Goal: Information Seeking & Learning: Learn about a topic

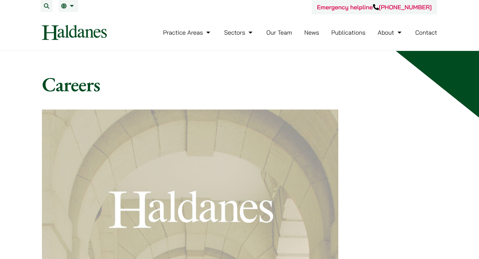
click at [270, 35] on link "Our Team" at bounding box center [280, 33] width 26 height 8
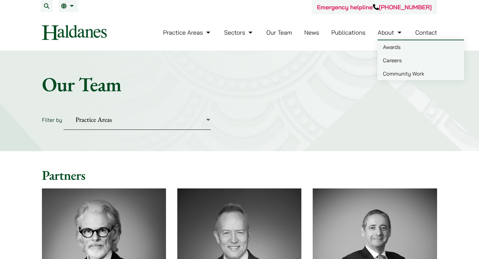
click at [402, 57] on link "Careers" at bounding box center [421, 60] width 87 height 13
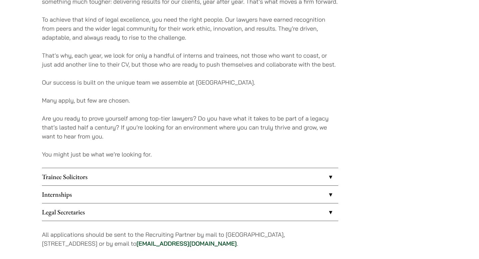
scroll to position [455, 0]
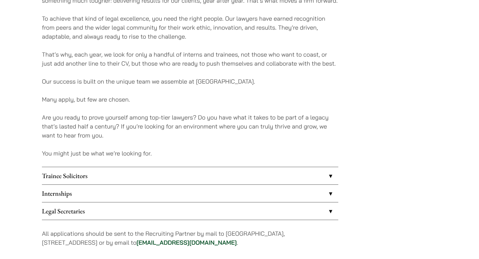
click at [219, 190] on link "Internships" at bounding box center [190, 193] width 297 height 17
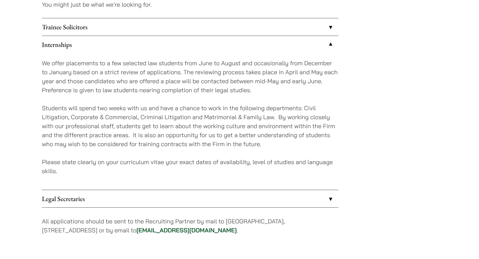
scroll to position [596, 0]
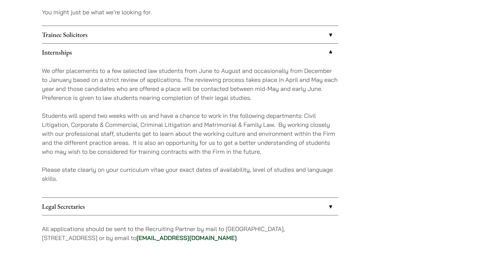
click at [214, 59] on link "Internships" at bounding box center [190, 52] width 297 height 17
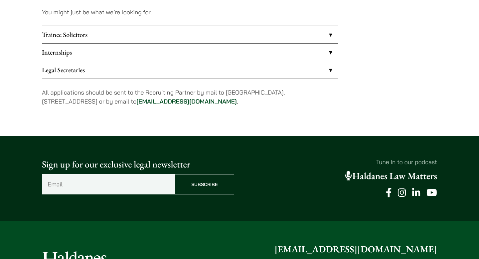
click at [203, 52] on link "Internships" at bounding box center [190, 52] width 297 height 17
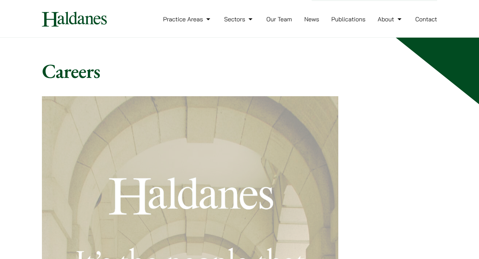
scroll to position [0, 0]
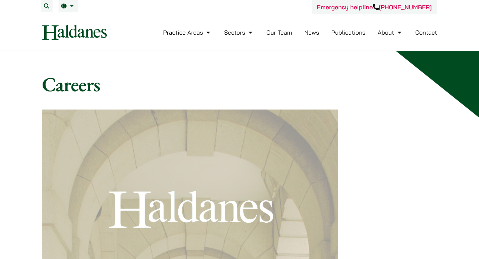
click at [90, 32] on img at bounding box center [74, 32] width 65 height 15
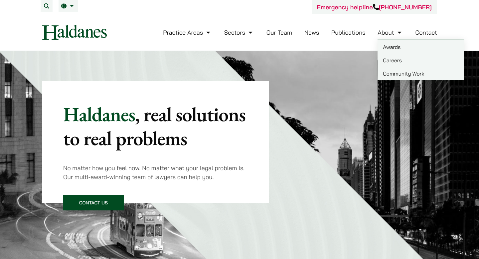
click at [394, 34] on link "About" at bounding box center [390, 33] width 25 height 8
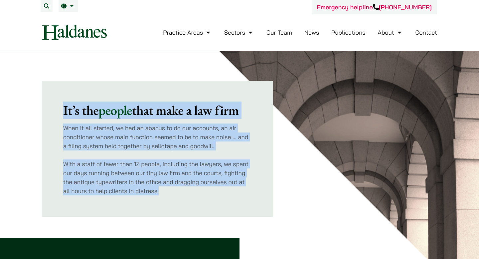
drag, startPoint x: 61, startPoint y: 111, endPoint x: 163, endPoint y: 198, distance: 133.6
click at [163, 198] on div "It’s the people that make a law firm When it all started, we had an abacus to d…" at bounding box center [157, 149] width 231 height 136
copy div "It’s the people that make a law firm When it all started, we had an abacus to d…"
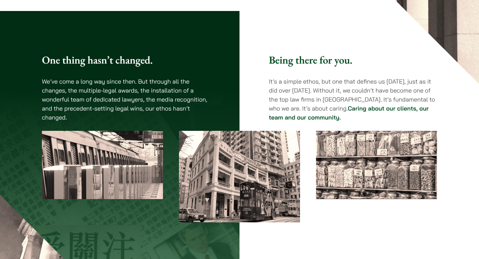
scroll to position [237, 0]
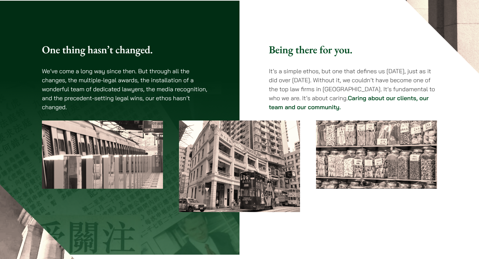
click at [216, 92] on div "One thing hasn’t changed. We’ve come a long way since then. But through all the…" at bounding box center [240, 77] width 396 height 68
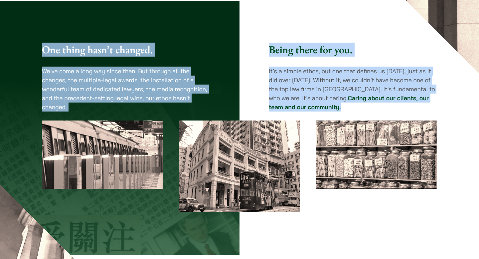
drag, startPoint x: 45, startPoint y: 49, endPoint x: 369, endPoint y: 108, distance: 329.3
click at [369, 108] on div "One thing hasn’t changed. We’ve come a long way since then. But through all the…" at bounding box center [240, 77] width 396 height 68
copy div "One thing hasn’t changed. We’ve come a long way since then. But through all the…"
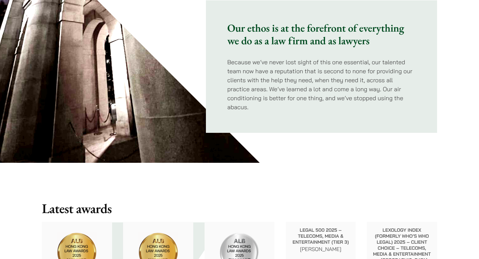
scroll to position [517, 0]
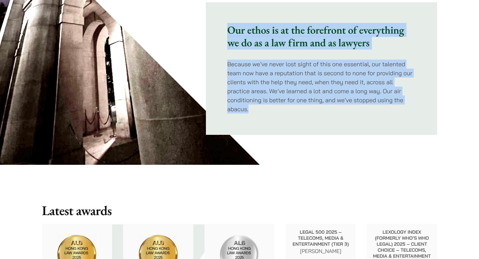
drag, startPoint x: 253, startPoint y: 95, endPoint x: 225, endPoint y: 32, distance: 68.4
click at [225, 32] on div "Our ethos is at the forefront of everything we do as a law firm and as lawyers …" at bounding box center [321, 68] width 231 height 133
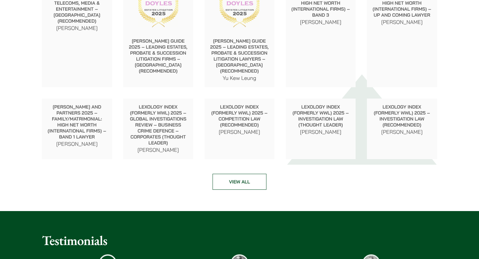
copy div "Our ethos is at the forefront of everything we do as a law firm and as lawyers …"
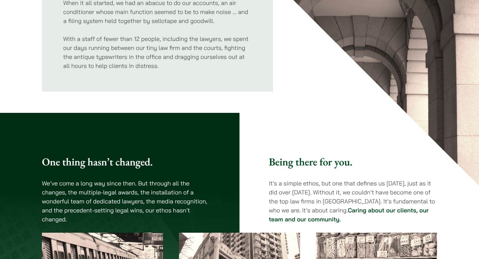
scroll to position [0, 0]
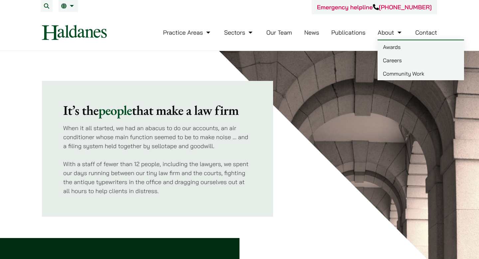
click at [397, 64] on link "Careers" at bounding box center [421, 60] width 87 height 13
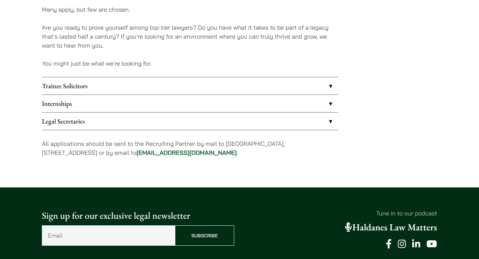
scroll to position [545, 0]
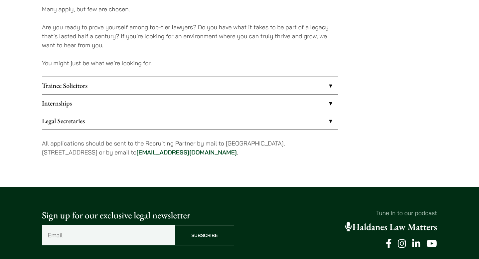
click at [217, 105] on link "Internships" at bounding box center [190, 103] width 297 height 17
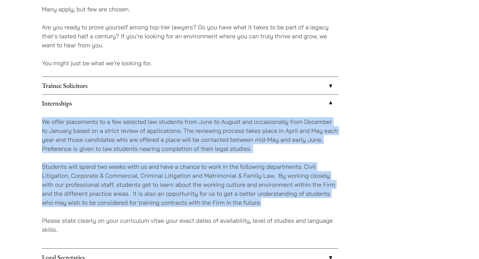
drag, startPoint x: 41, startPoint y: 119, endPoint x: 278, endPoint y: 204, distance: 252.6
copy div "We offer placements to a few selected law students from June to August and occa…"
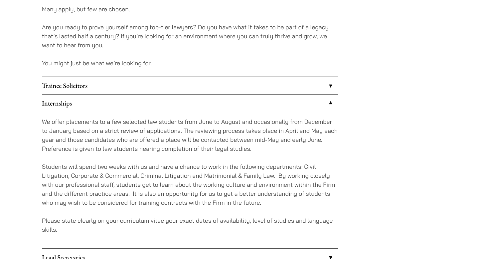
click at [217, 139] on p "We offer placements to a few selected law students from June to August and occa…" at bounding box center [190, 135] width 297 height 36
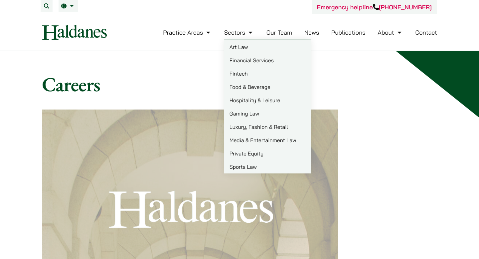
click at [101, 34] on img at bounding box center [74, 32] width 65 height 15
